Goal: Information Seeking & Learning: Learn about a topic

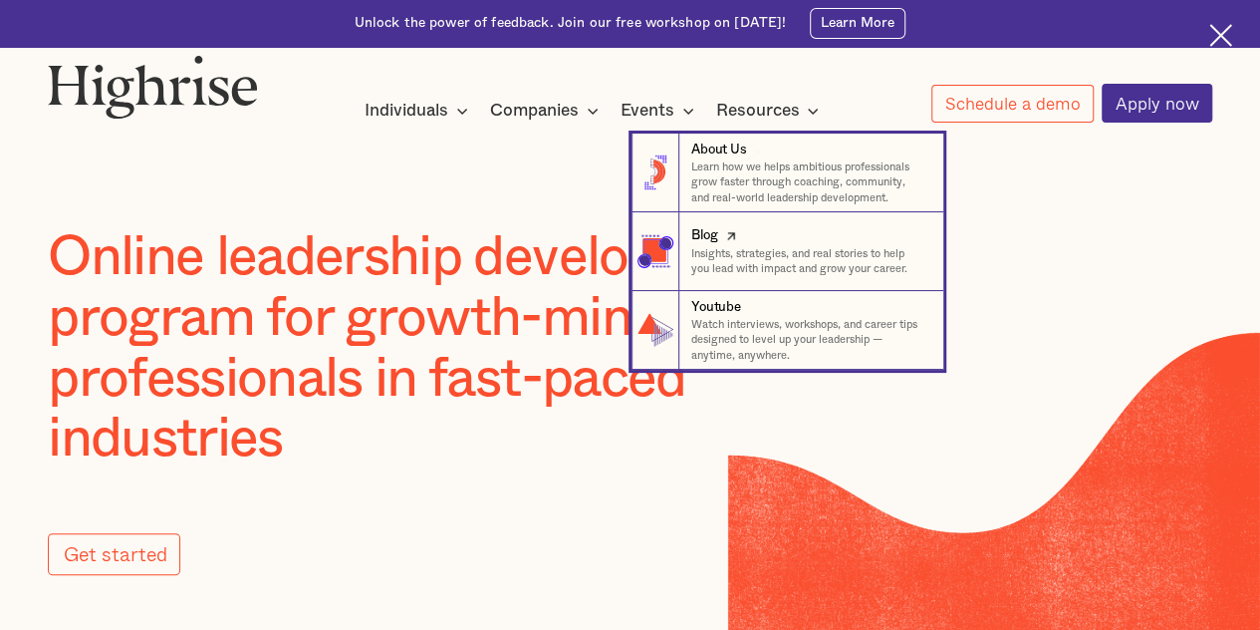
click at [696, 240] on div "Blog" at bounding box center [704, 235] width 26 height 19
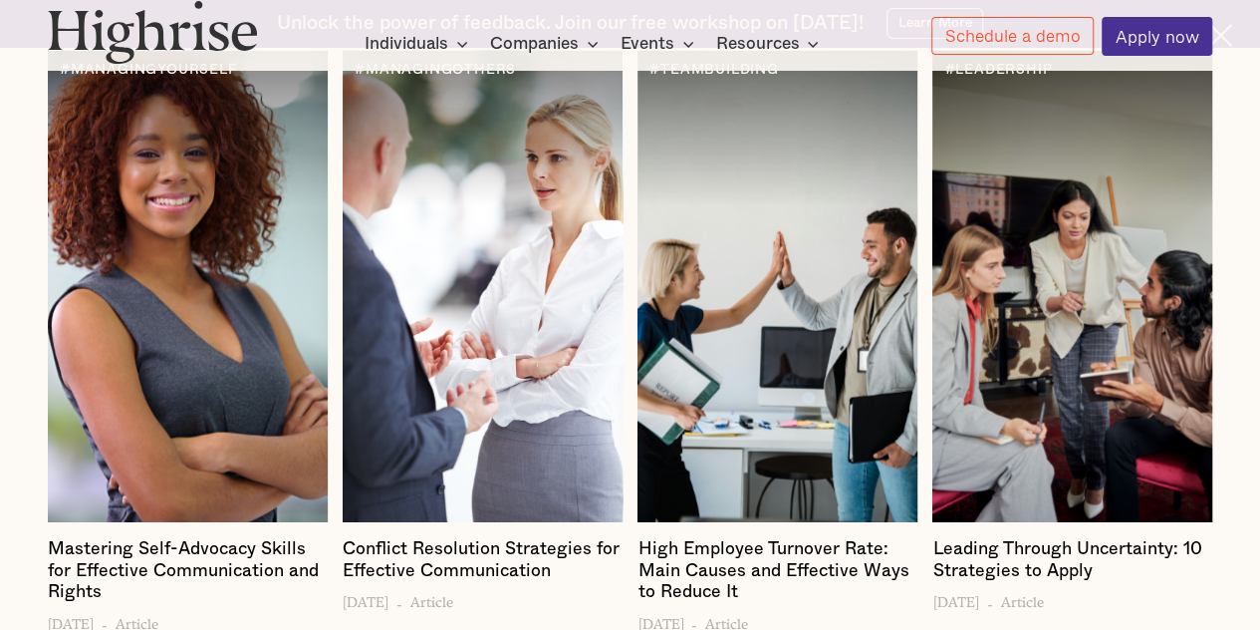
scroll to position [2528, 0]
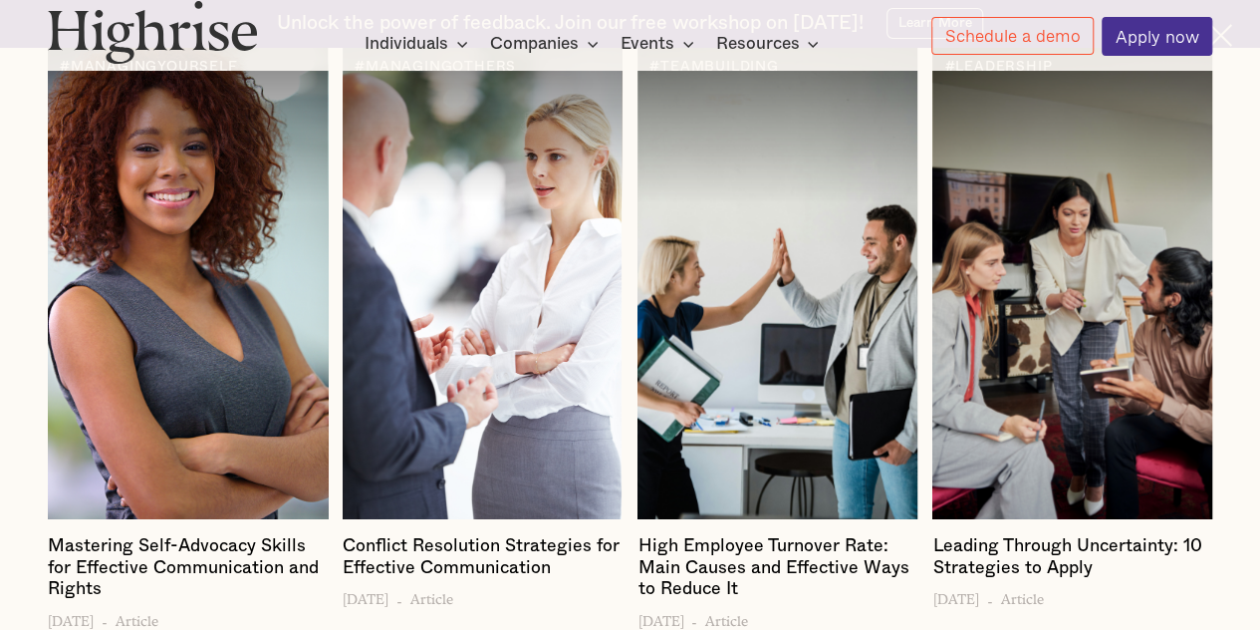
click at [209, 403] on div at bounding box center [187, 284] width 279 height 472
